Goal: Task Accomplishment & Management: Use online tool/utility

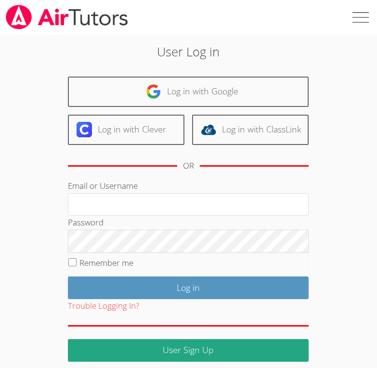
click at [174, 91] on link "Log in with Google" at bounding box center [188, 92] width 241 height 30
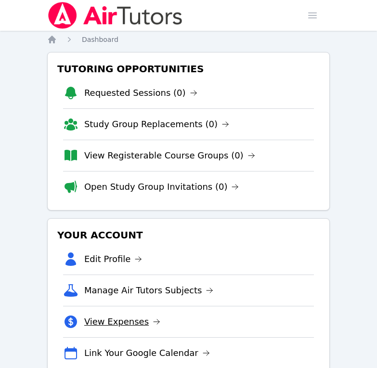
scroll to position [112, 0]
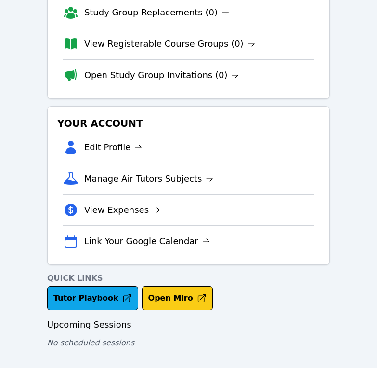
click at [167, 290] on button "Open Miro" at bounding box center [177, 298] width 71 height 24
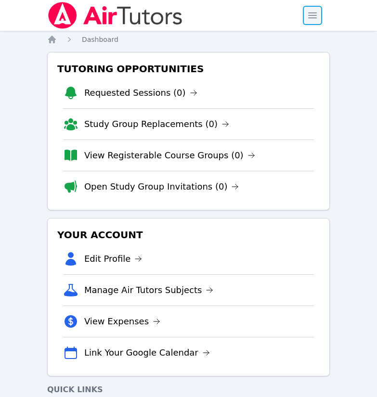
click at [315, 11] on span "button" at bounding box center [312, 15] width 21 height 21
